Goal: Information Seeking & Learning: Check status

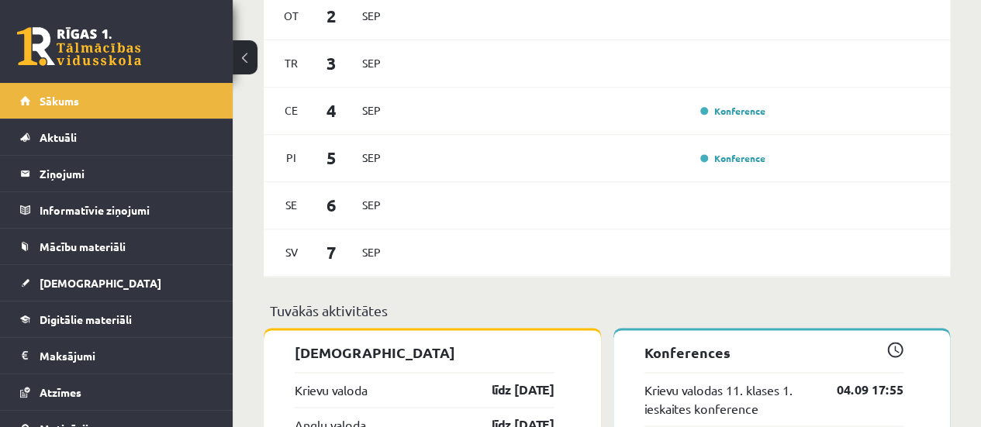
scroll to position [943, 0]
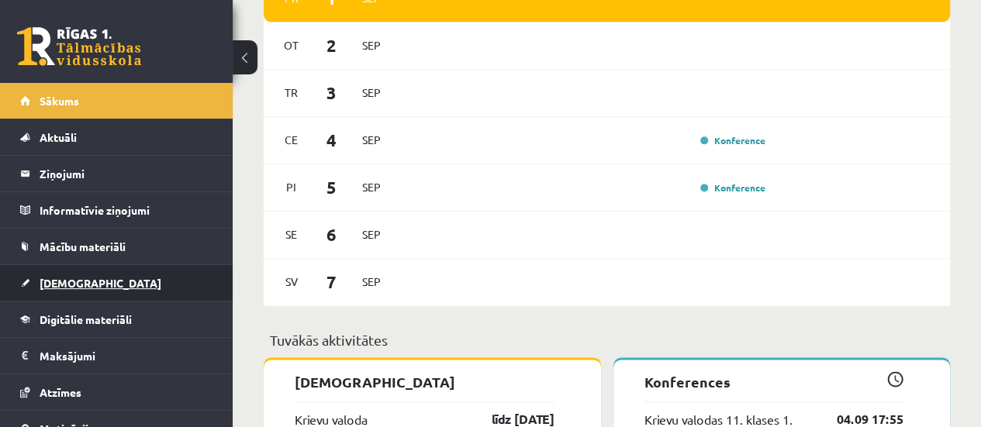
click at [76, 291] on link "[DEMOGRAPHIC_DATA]" at bounding box center [116, 283] width 193 height 36
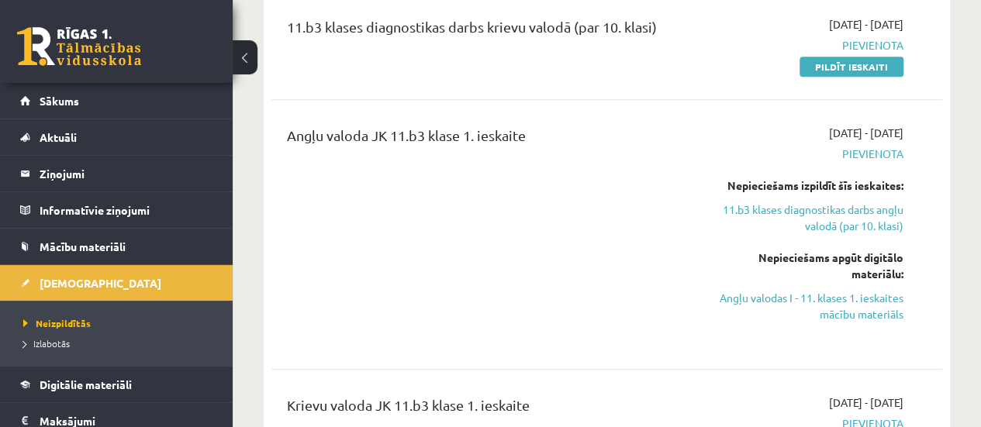
scroll to position [157, 0]
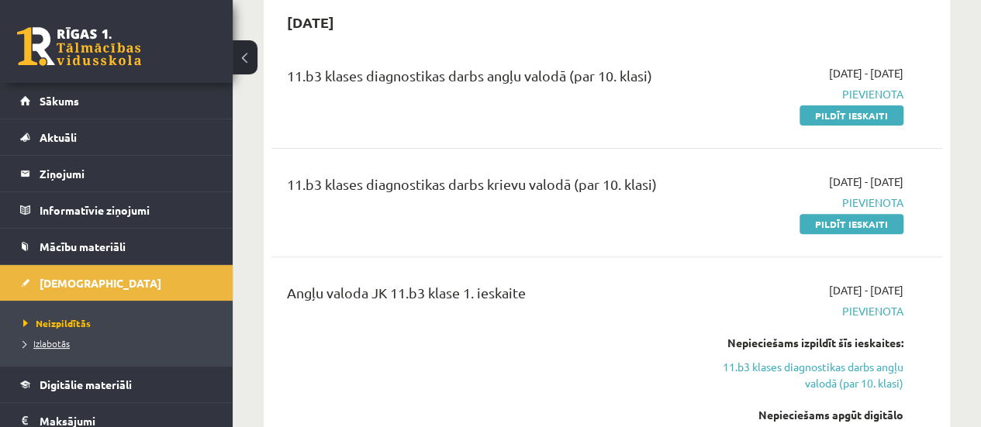
click at [56, 341] on span "Izlabotās" at bounding box center [46, 343] width 47 height 12
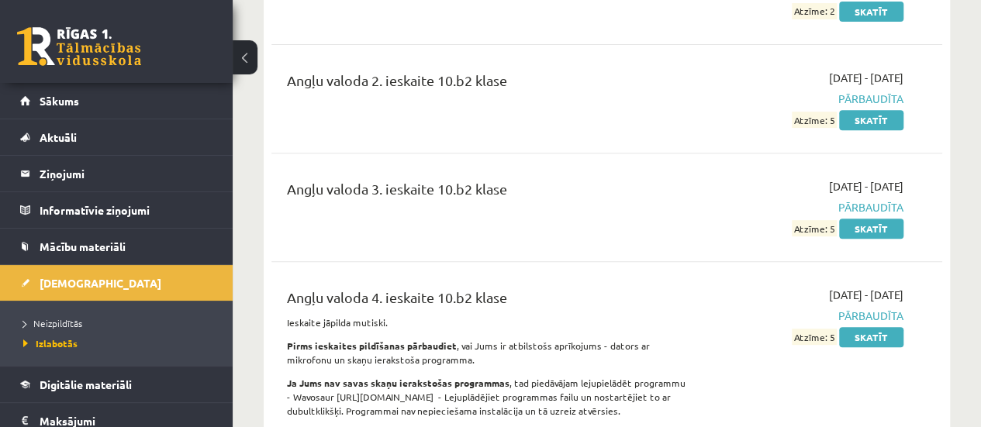
scroll to position [199, 0]
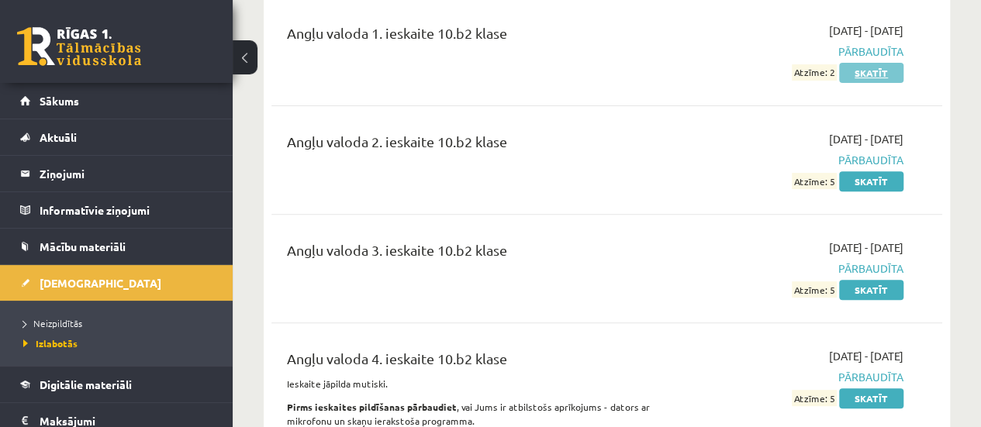
click at [873, 77] on link "Skatīt" at bounding box center [871, 73] width 64 height 20
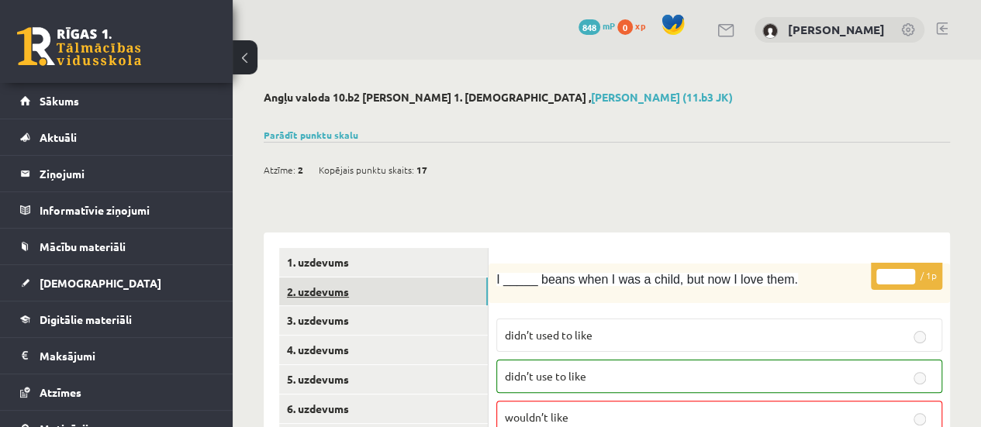
click at [315, 289] on link "2. uzdevums" at bounding box center [383, 292] width 209 height 29
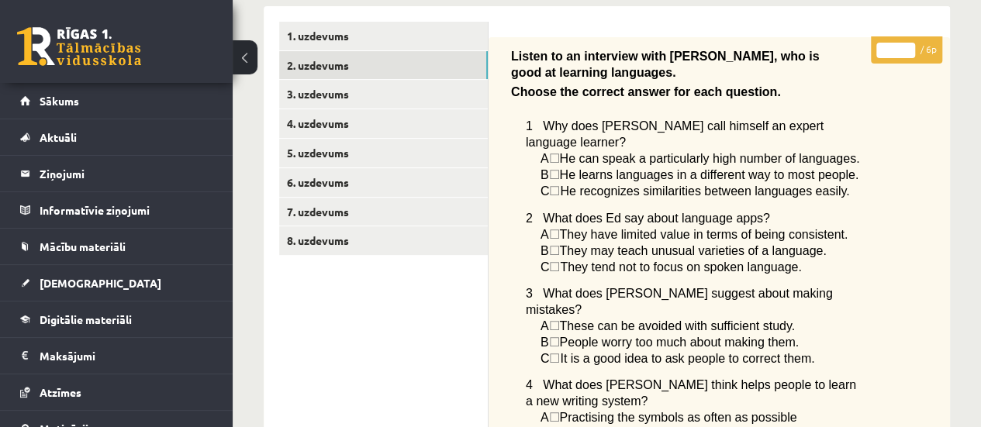
scroll to position [220, 0]
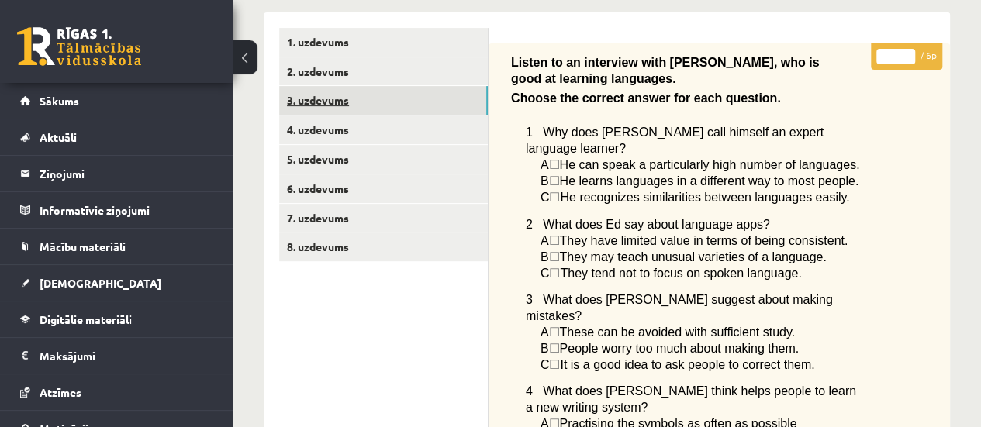
click at [411, 111] on link "3. uzdevums" at bounding box center [383, 100] width 209 height 29
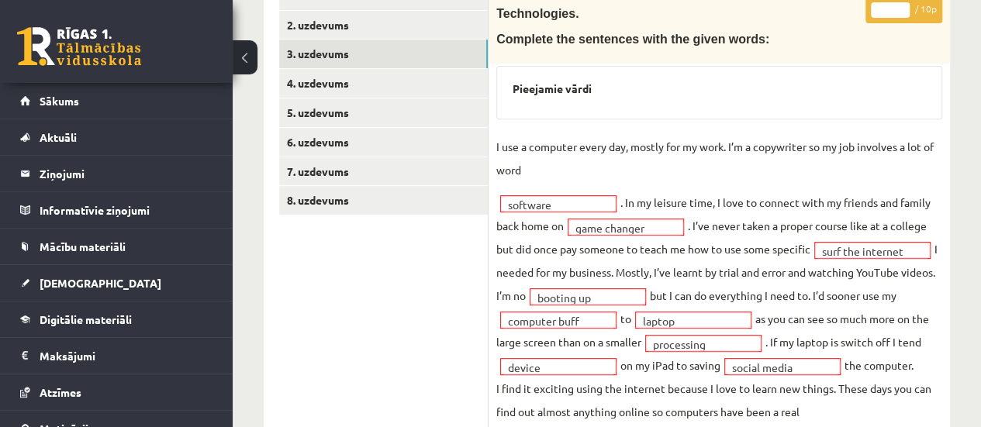
scroll to position [261, 0]
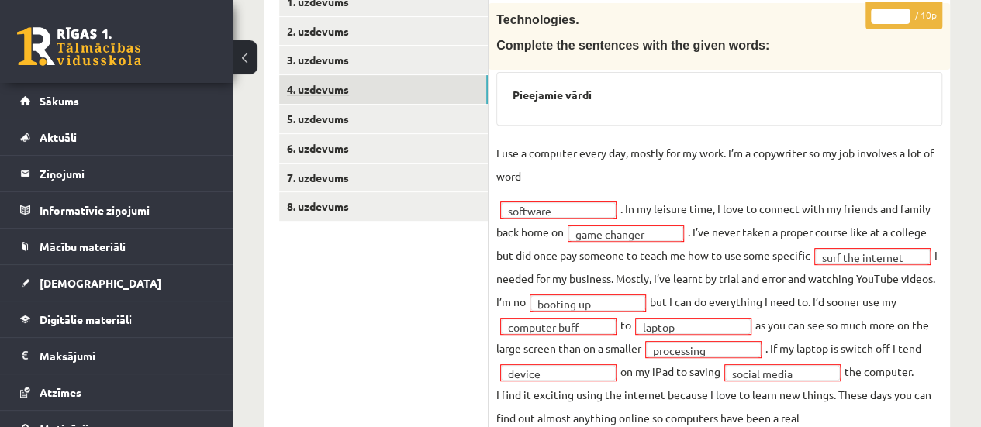
click at [386, 96] on link "4. uzdevums" at bounding box center [383, 89] width 209 height 29
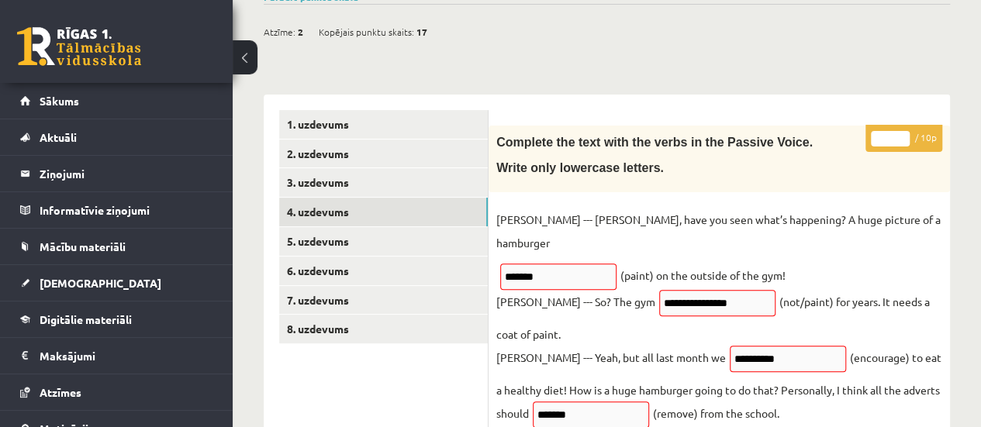
scroll to position [81, 0]
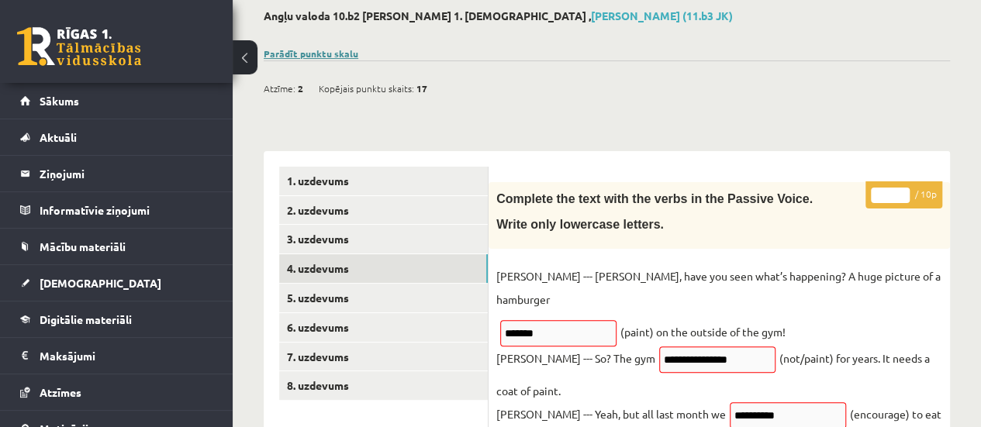
click at [320, 49] on link "Parādīt punktu skalu" at bounding box center [311, 53] width 95 height 12
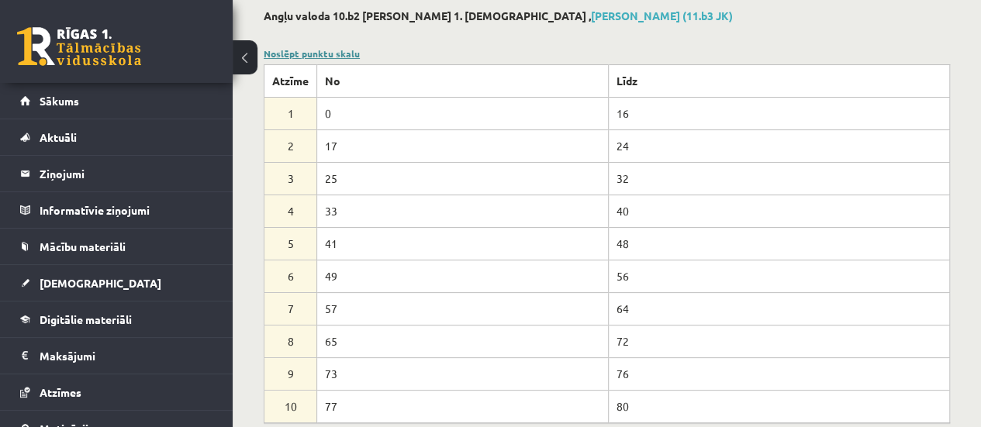
click at [320, 49] on link "Noslēpt punktu skalu" at bounding box center [312, 53] width 96 height 12
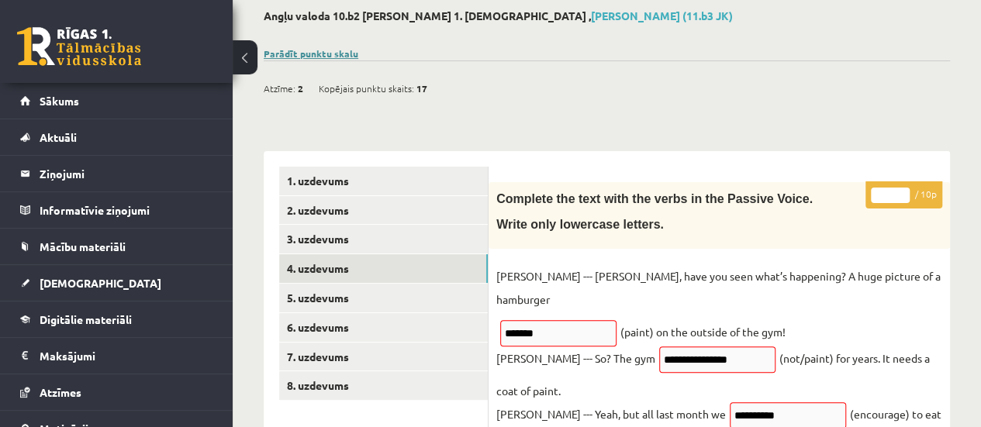
click at [316, 51] on link "Parādīt punktu skalu" at bounding box center [311, 53] width 95 height 12
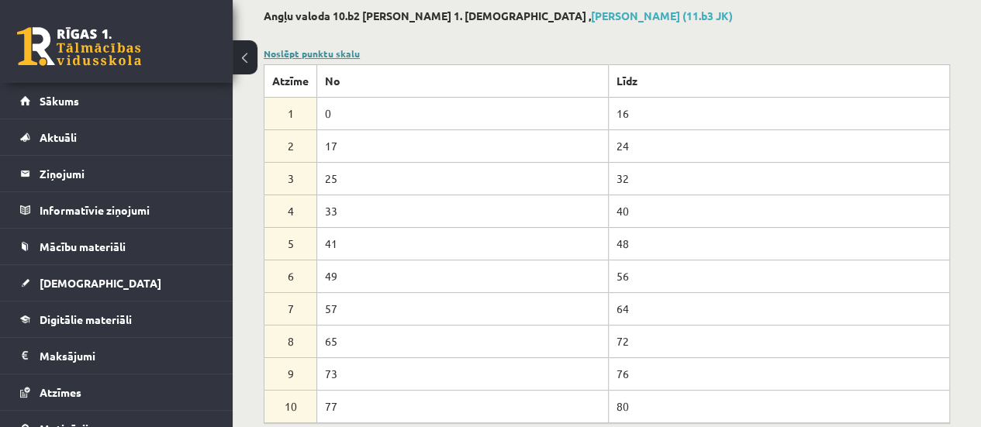
click at [327, 47] on link "Noslēpt punktu skalu" at bounding box center [312, 53] width 96 height 12
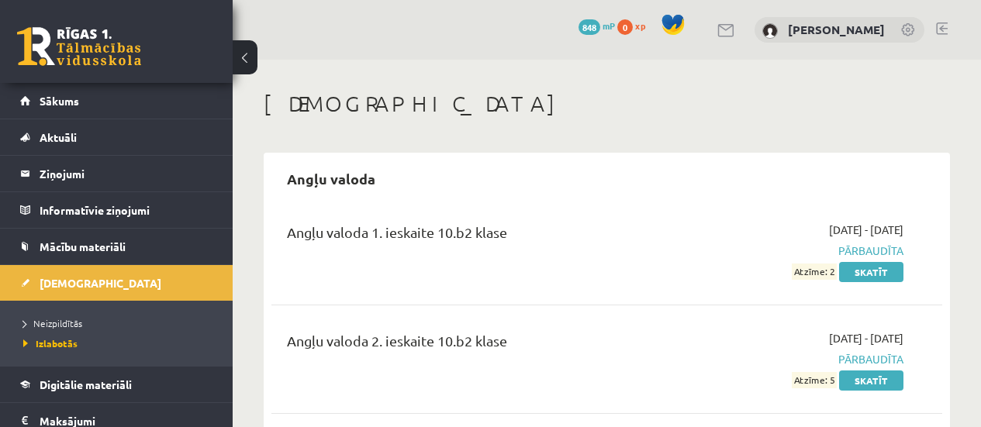
scroll to position [199, 0]
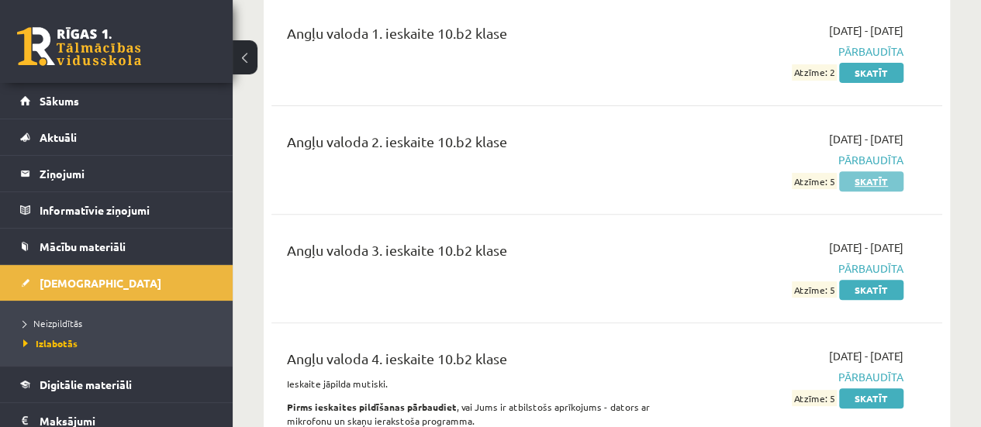
click at [882, 177] on link "Skatīt" at bounding box center [871, 181] width 64 height 20
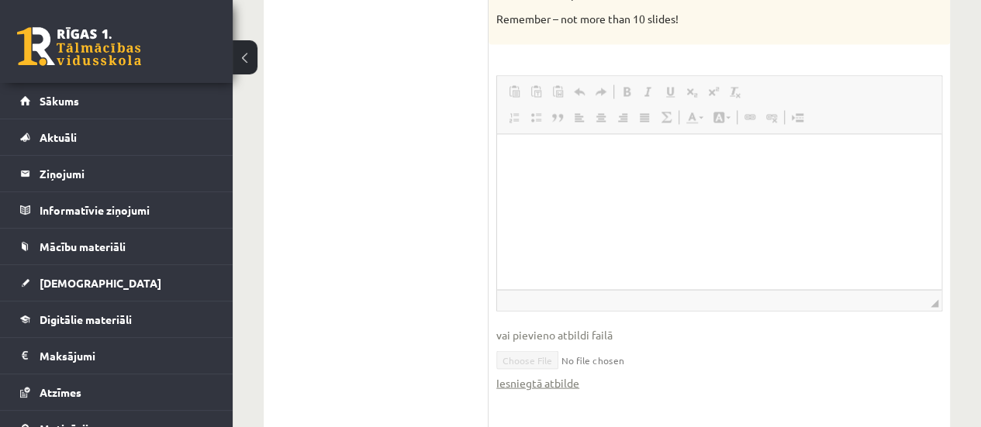
scroll to position [1377, 0]
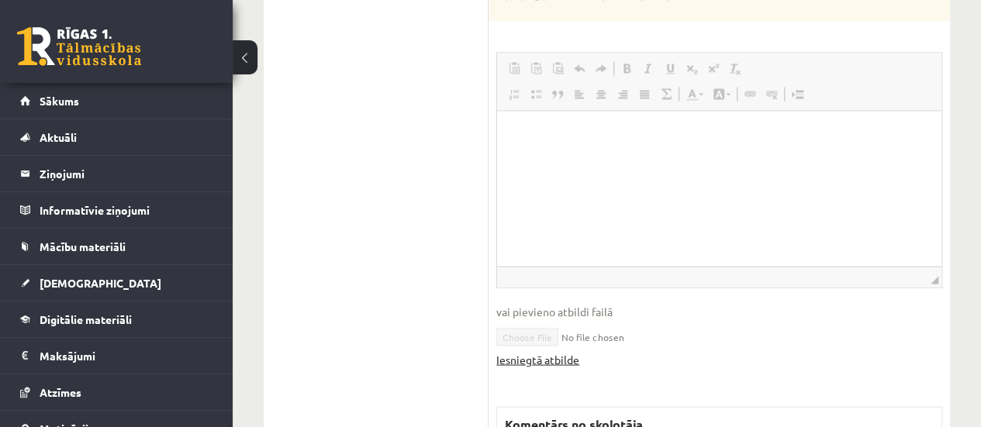
click at [534, 361] on link "Iesniegtā atbilde" at bounding box center [537, 359] width 83 height 16
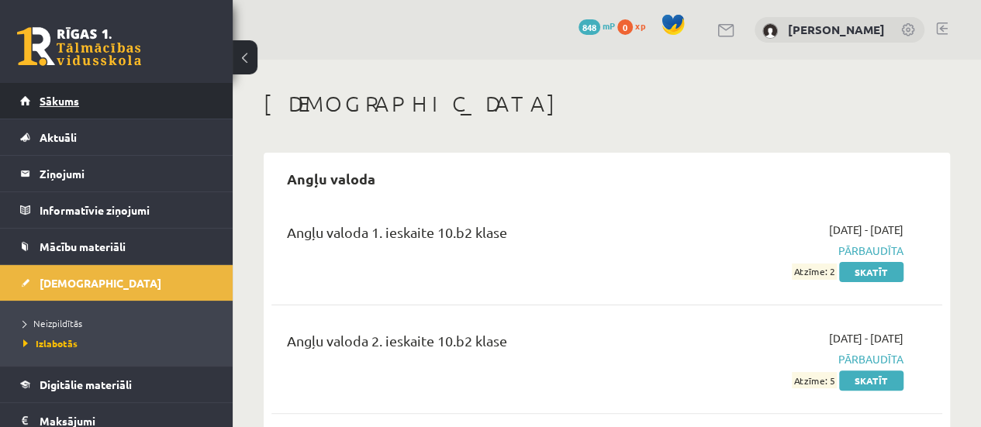
click at [47, 84] on link "Sākums" at bounding box center [116, 101] width 193 height 36
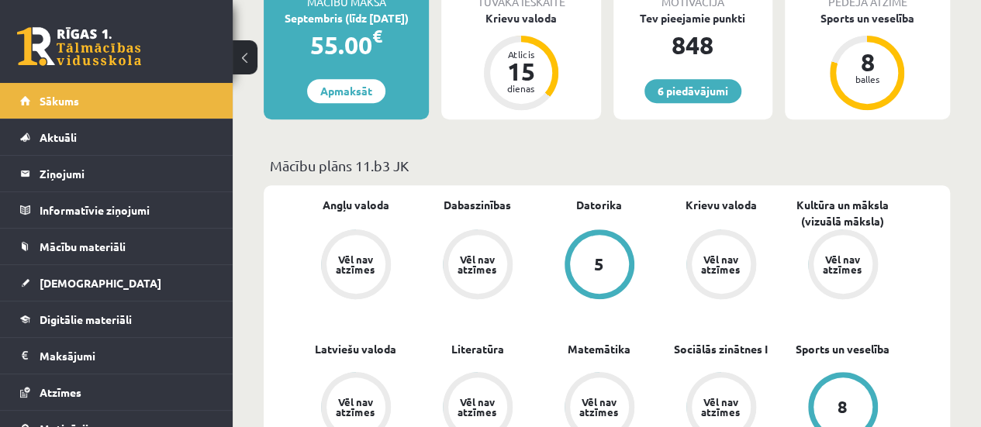
scroll to position [349, 0]
